Goal: Transaction & Acquisition: Purchase product/service

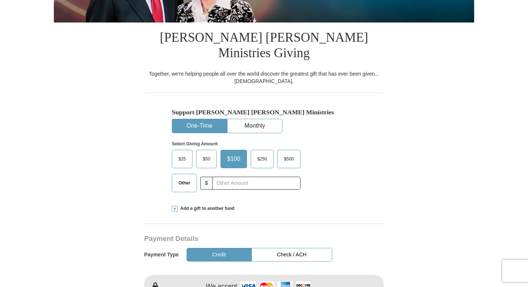
scroll to position [177, 0]
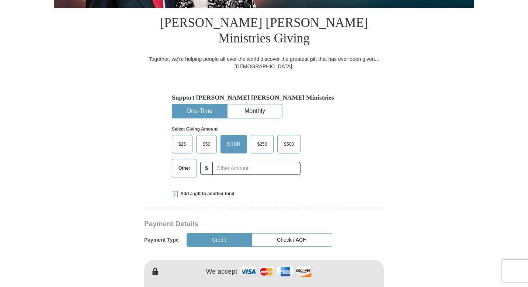
click at [181, 162] on span "Other" at bounding box center [184, 167] width 19 height 11
click at [0, 0] on input "Other" at bounding box center [0, 0] width 0 height 0
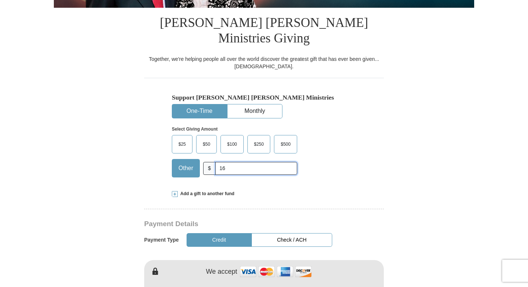
type input "16"
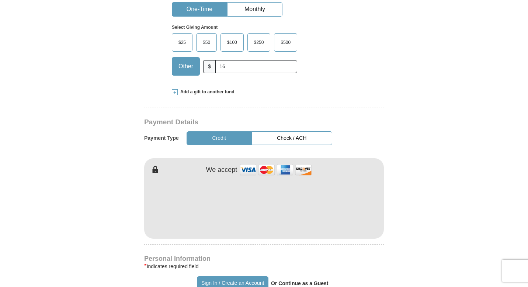
scroll to position [280, 0]
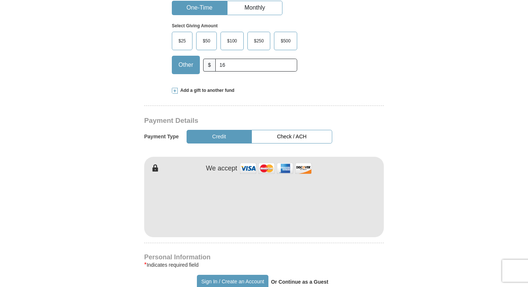
click at [400, 159] on form "Already have an account? Sign in for faster giving. Don't have an account? Crea…" at bounding box center [264, 210] width 420 height 923
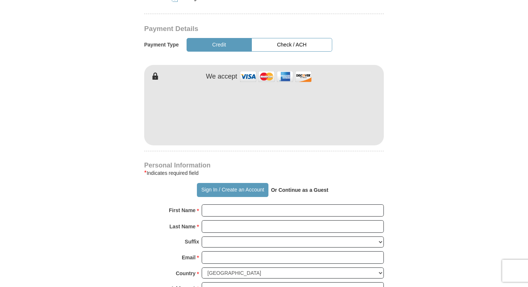
scroll to position [383, 0]
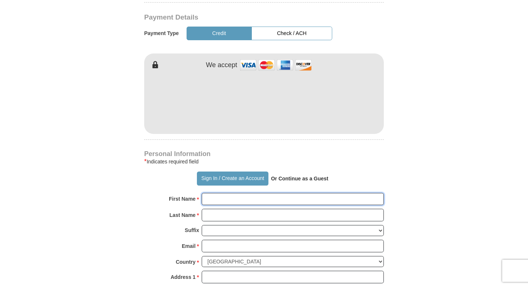
click at [286, 193] on input "First Name *" at bounding box center [293, 199] width 182 height 13
type input "[PERSON_NAME]"
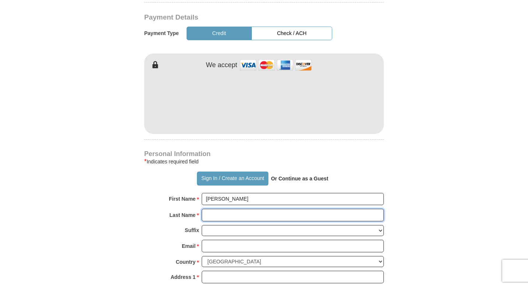
click at [302, 209] on input "Last Name *" at bounding box center [293, 215] width 182 height 13
type input "[DEMOGRAPHIC_DATA]"
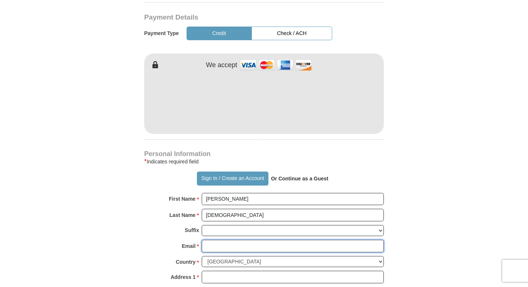
click at [263, 239] on input "Email *" at bounding box center [293, 245] width 182 height 13
type input "[EMAIL_ADDRESS][DOMAIN_NAME]"
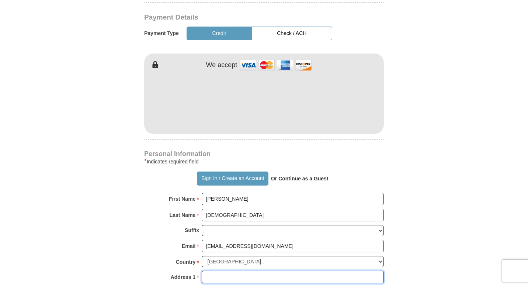
type input "[STREET_ADDRESS]"
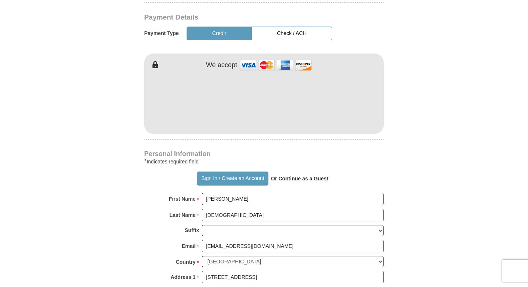
type input "SHENANDOAH"
select select "[GEOGRAPHIC_DATA]"
type input "77381-1129"
type input "8323733287"
click at [420, 192] on form "Already have an account? Sign in for faster giving. Don't have an account? Crea…" at bounding box center [264, 107] width 420 height 923
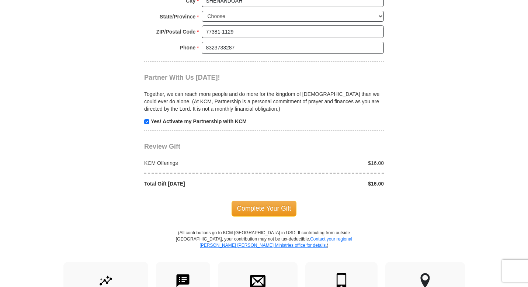
scroll to position [693, 0]
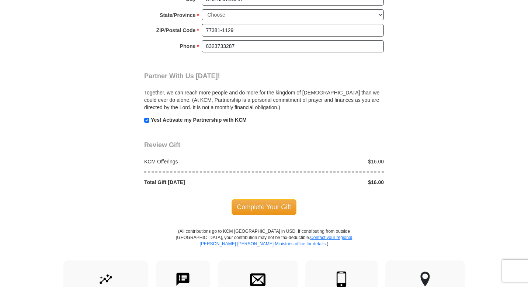
click at [145, 116] on p "Yes! Activate my Partnership with KCM" at bounding box center [263, 119] width 239 height 7
click at [148, 118] on input "checkbox" at bounding box center [146, 120] width 5 height 5
checkbox input "false"
click at [255, 199] on span "Complete Your Gift" at bounding box center [263, 206] width 65 height 15
